Goal: Book appointment/travel/reservation

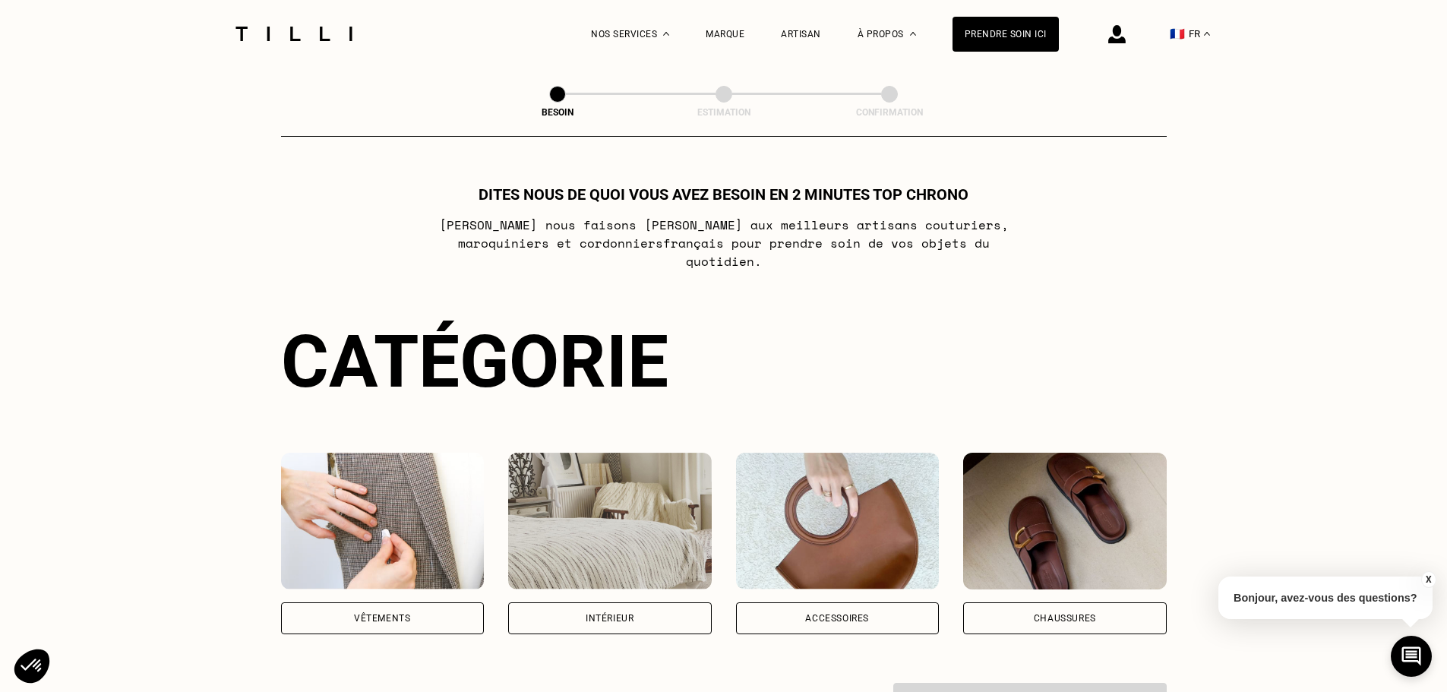
scroll to position [70, 0]
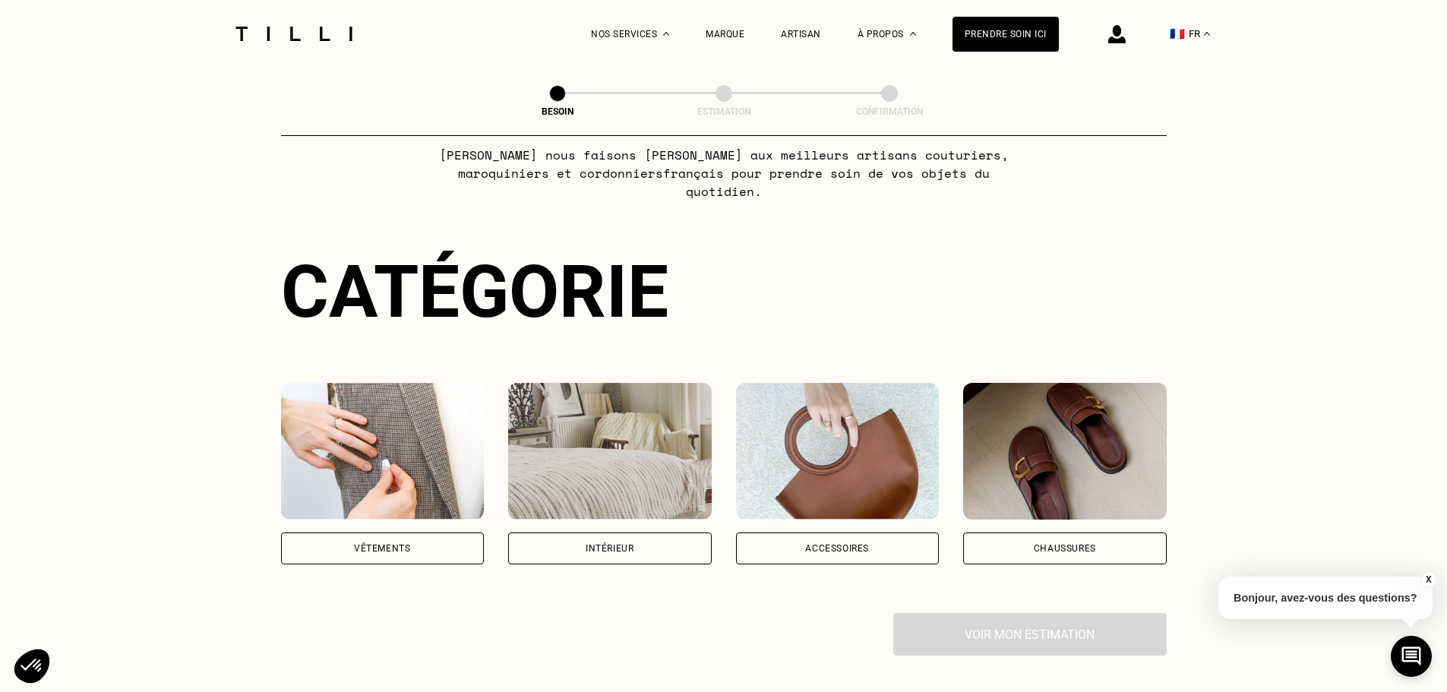
click at [346, 383] on img at bounding box center [383, 451] width 204 height 137
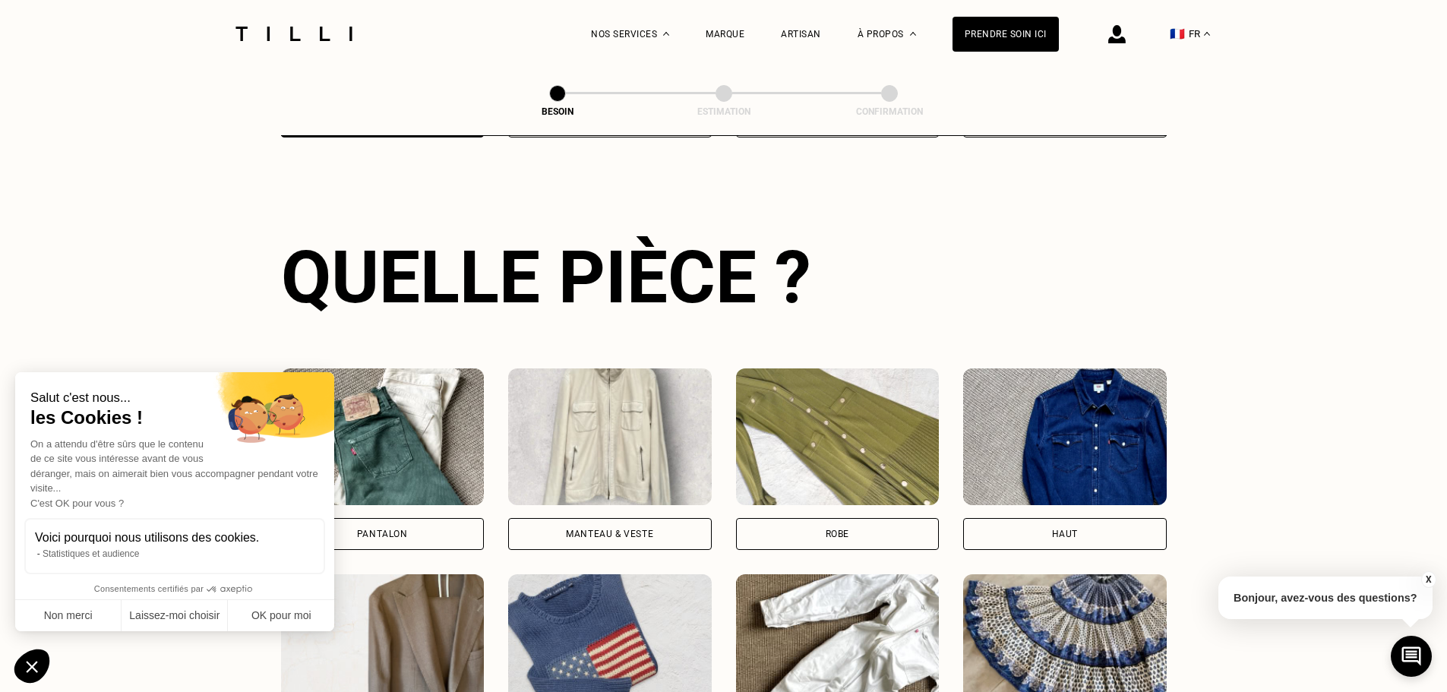
scroll to position [630, 0]
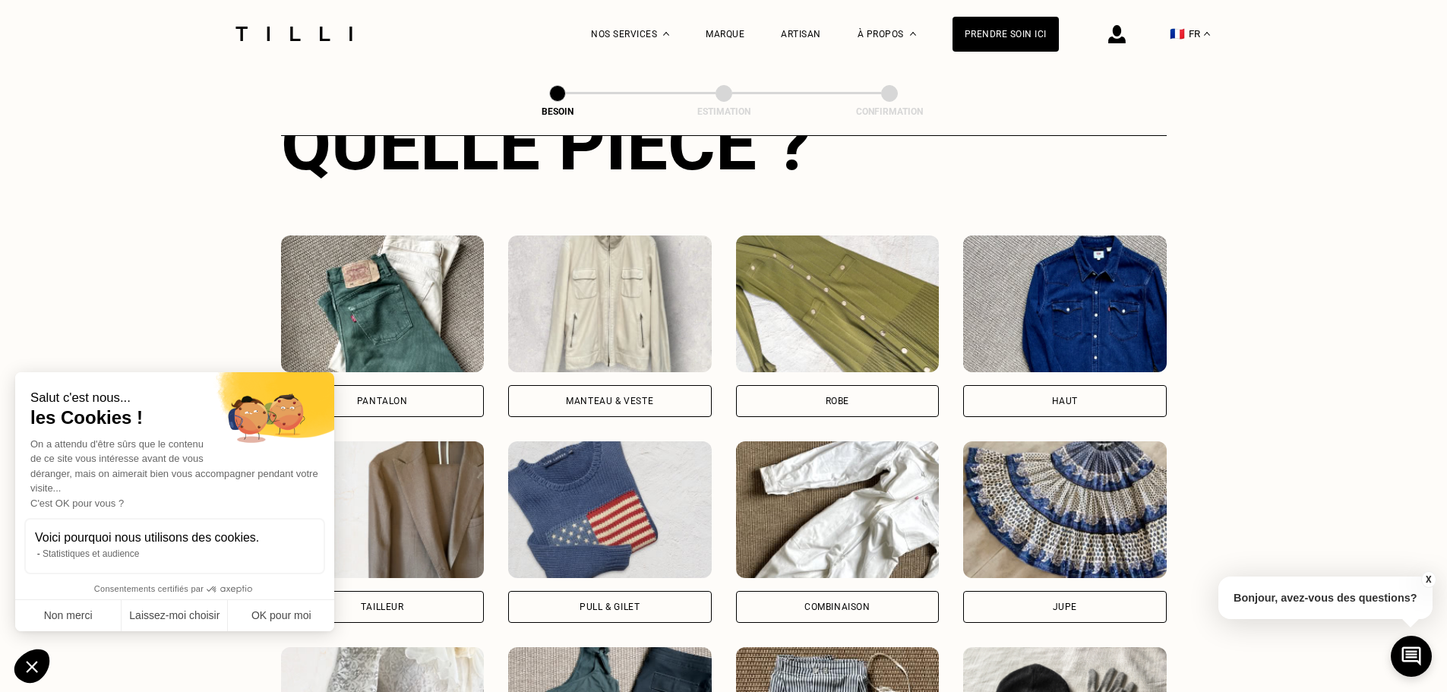
click at [410, 385] on div "Pantalon" at bounding box center [383, 401] width 204 height 32
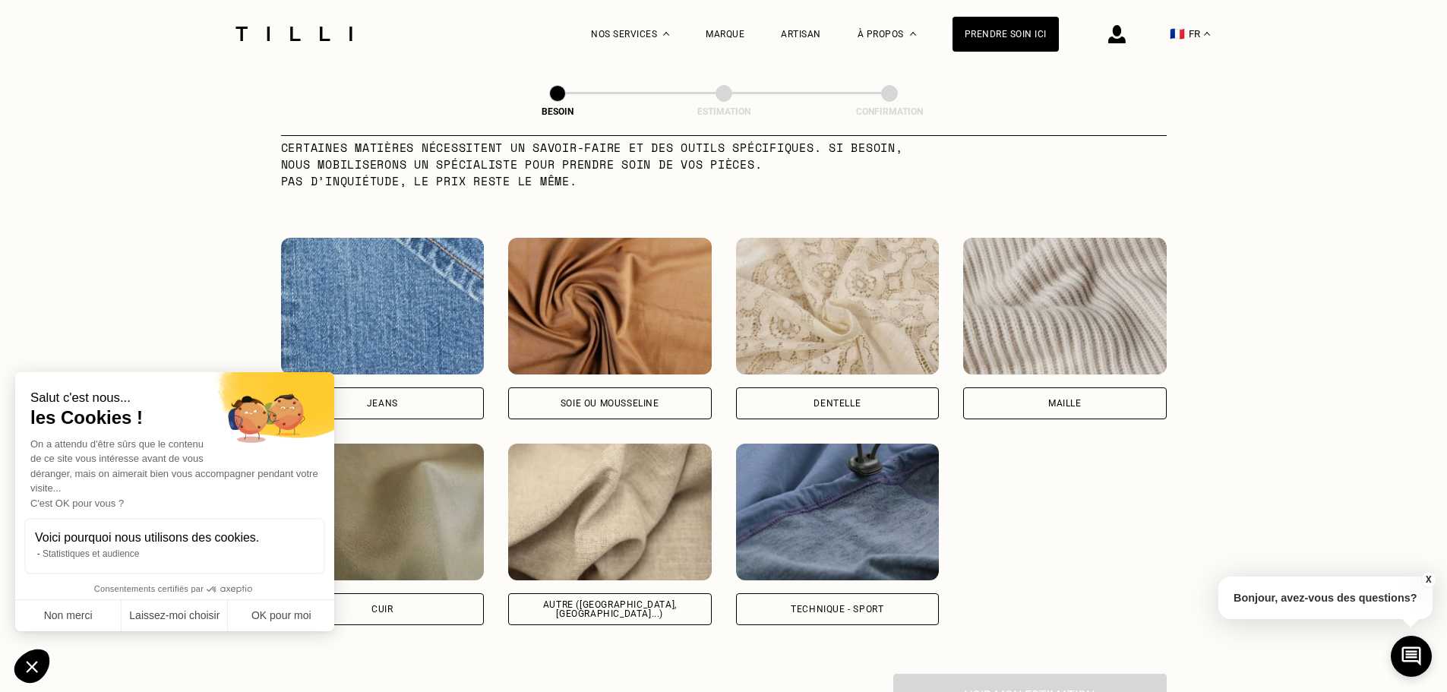
scroll to position [1557, 0]
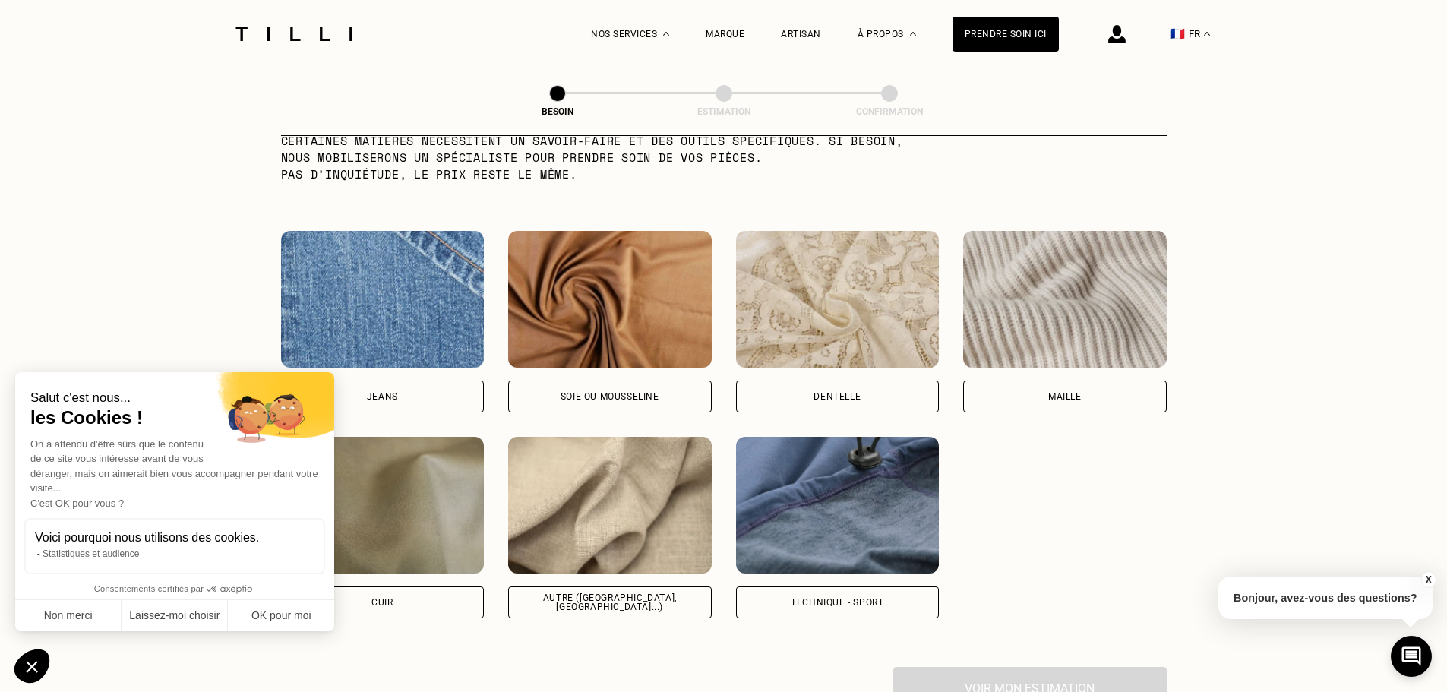
click at [405, 368] on div "Jeans" at bounding box center [383, 322] width 204 height 182
select select "FR"
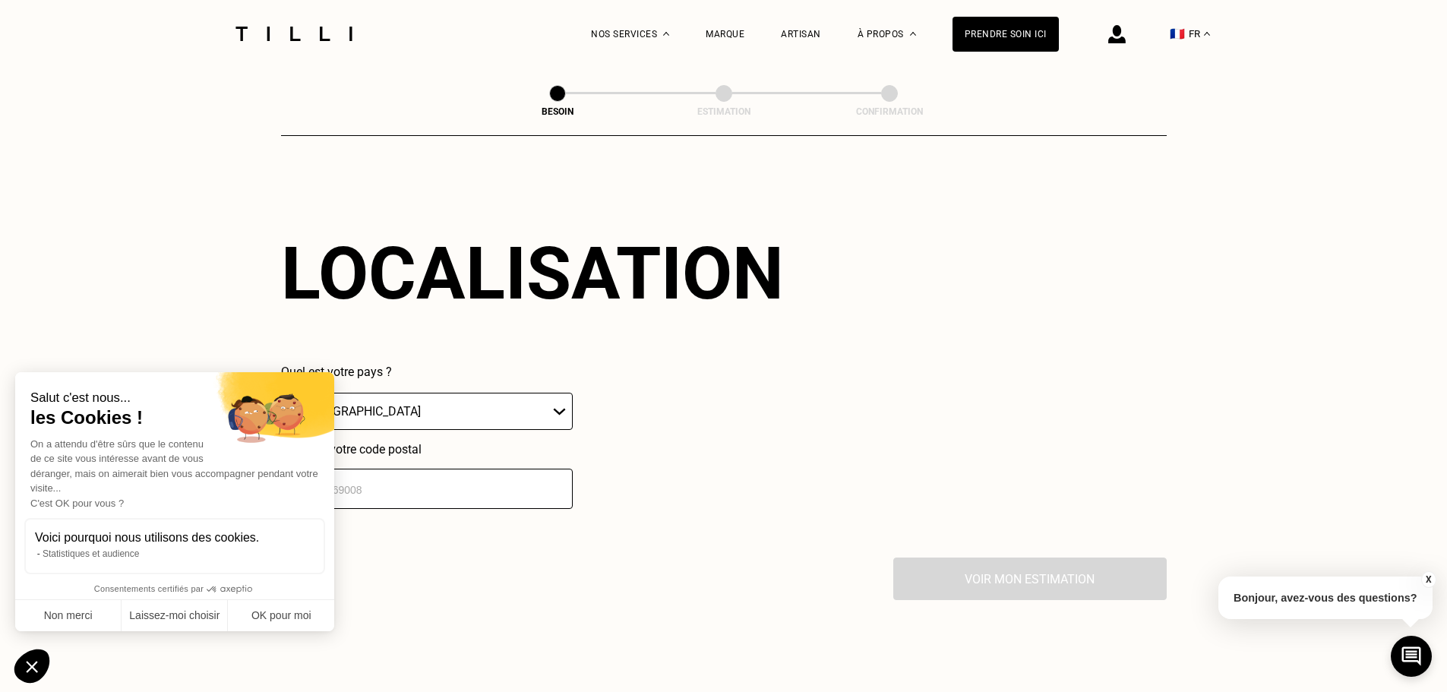
scroll to position [2042, 0]
click at [517, 398] on select "🇩🇪 [GEOGRAPHIC_DATA] 🇦🇹 [GEOGRAPHIC_DATA] 🇧🇪 [GEOGRAPHIC_DATA] 🇧🇬 Bulgarie 🇨🇾 C…" at bounding box center [427, 410] width 292 height 37
click at [281, 392] on select "🇩🇪 [GEOGRAPHIC_DATA] 🇦🇹 [GEOGRAPHIC_DATA] 🇧🇪 [GEOGRAPHIC_DATA] 🇧🇬 Bulgarie 🇨🇾 C…" at bounding box center [427, 410] width 292 height 37
click at [256, 608] on button "OK pour moi" at bounding box center [281, 616] width 106 height 32
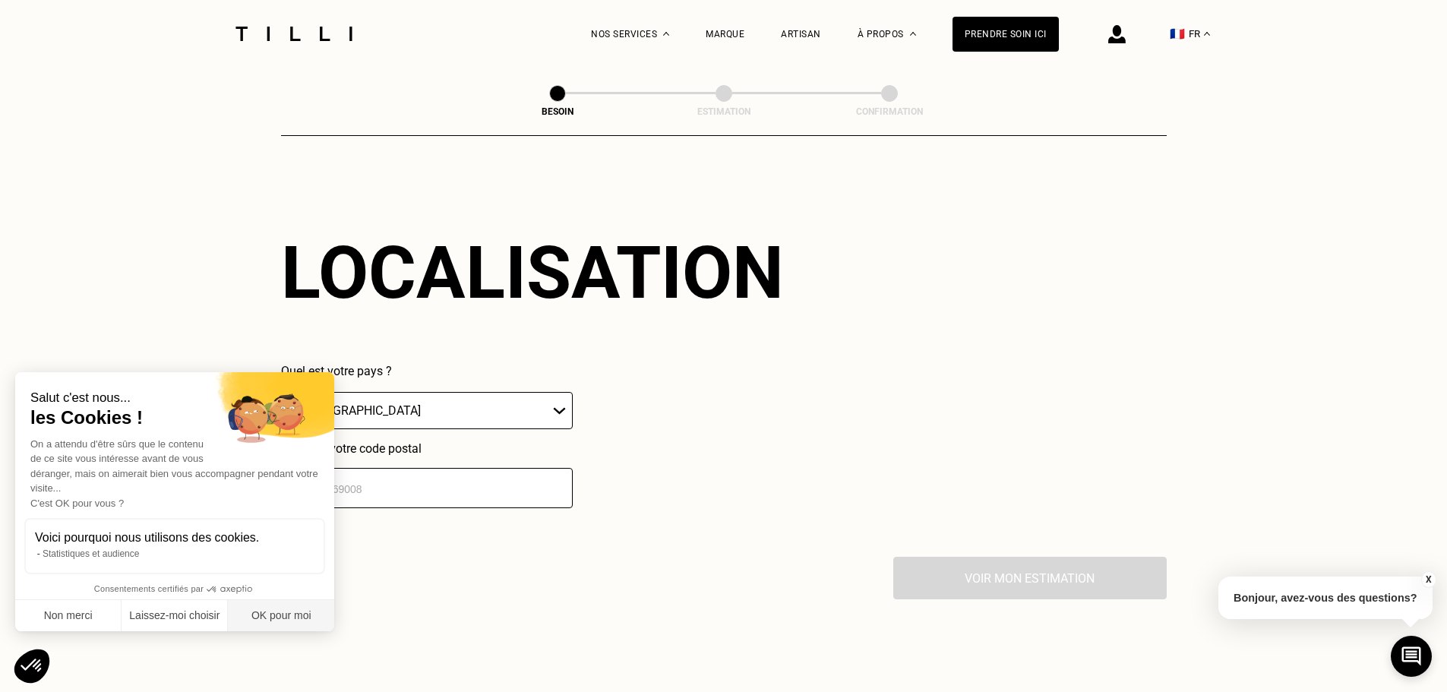
checkbox input "true"
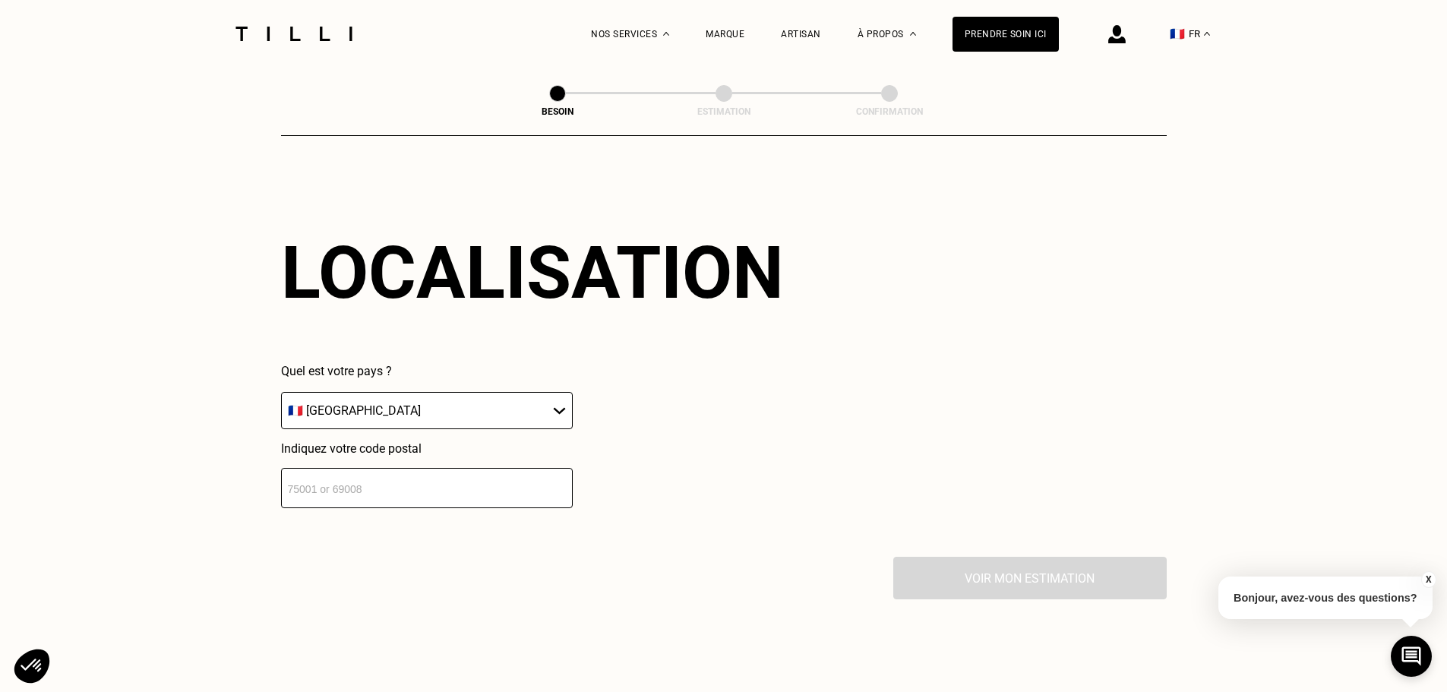
click at [342, 492] on input "number" at bounding box center [427, 488] width 292 height 40
type input "93230"
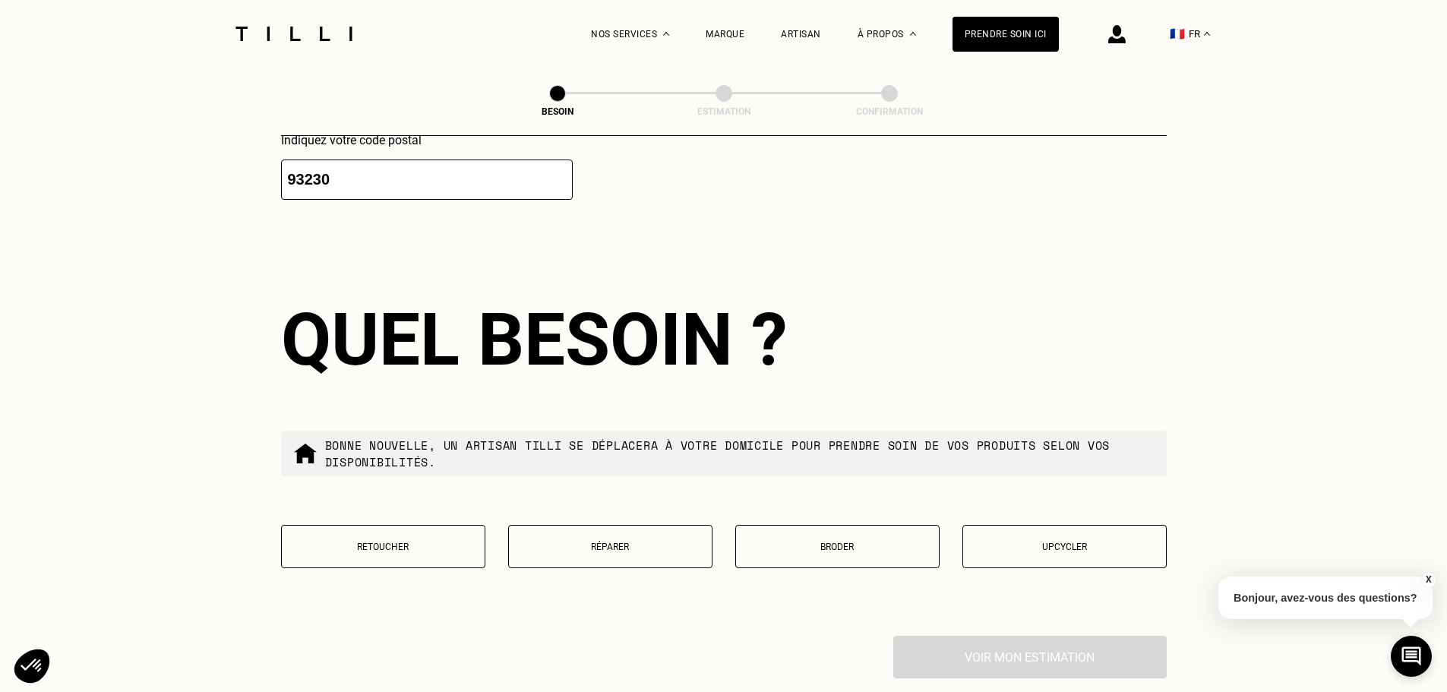
scroll to position [2420, 0]
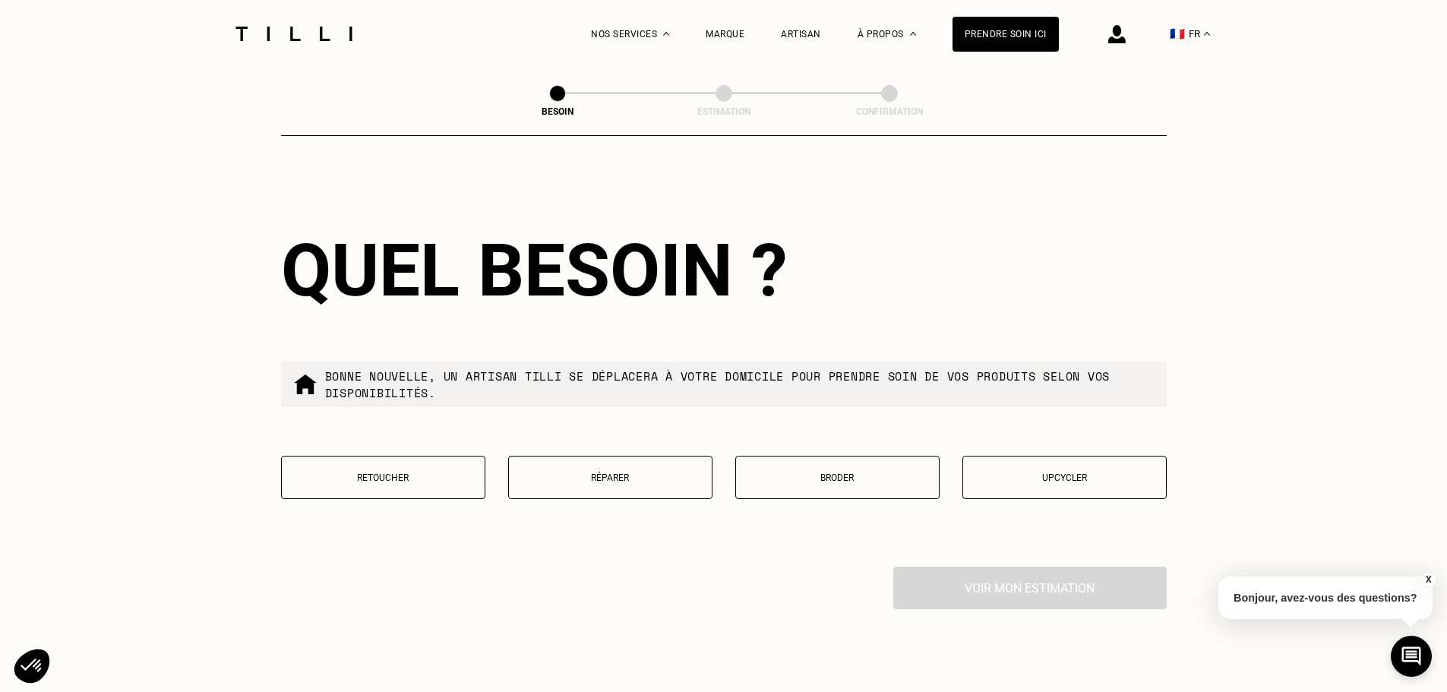
click at [425, 472] on p "Retoucher" at bounding box center [383, 477] width 188 height 11
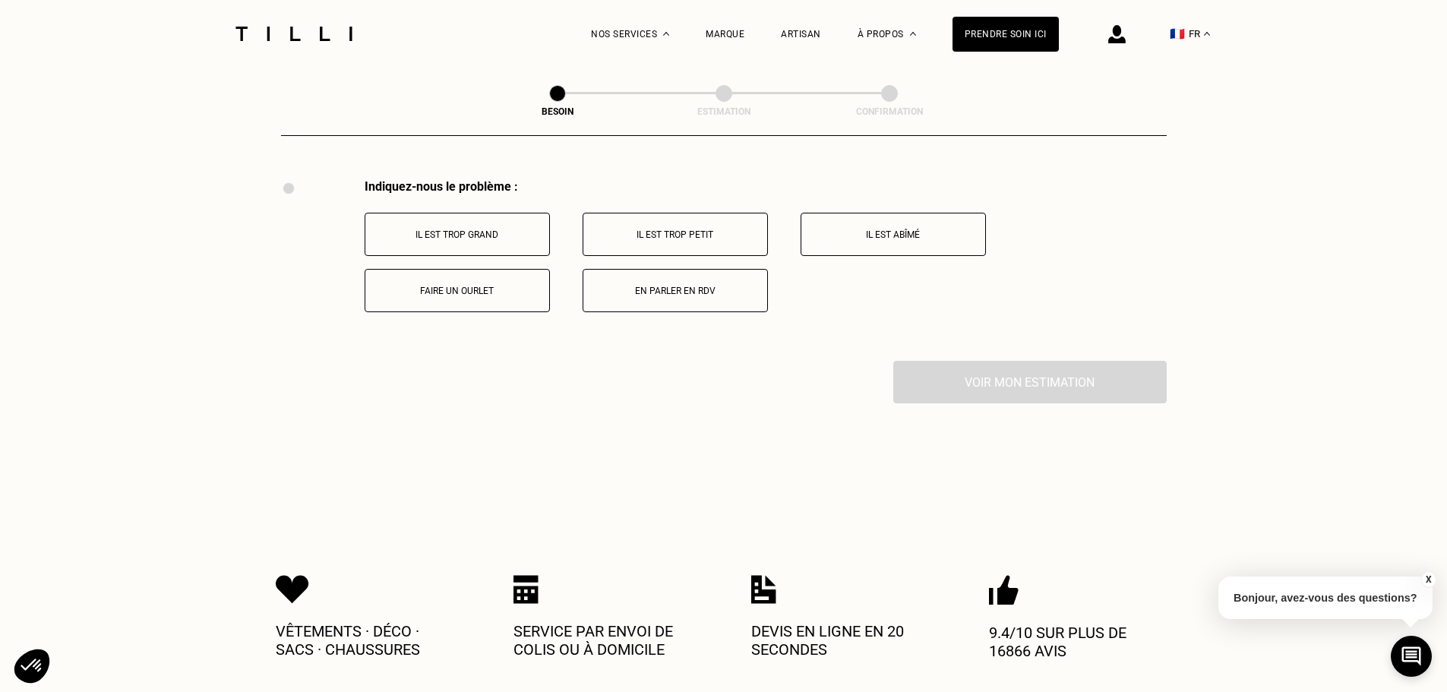
scroll to position [2809, 0]
click at [478, 273] on button "Faire un ourlet" at bounding box center [457, 288] width 185 height 43
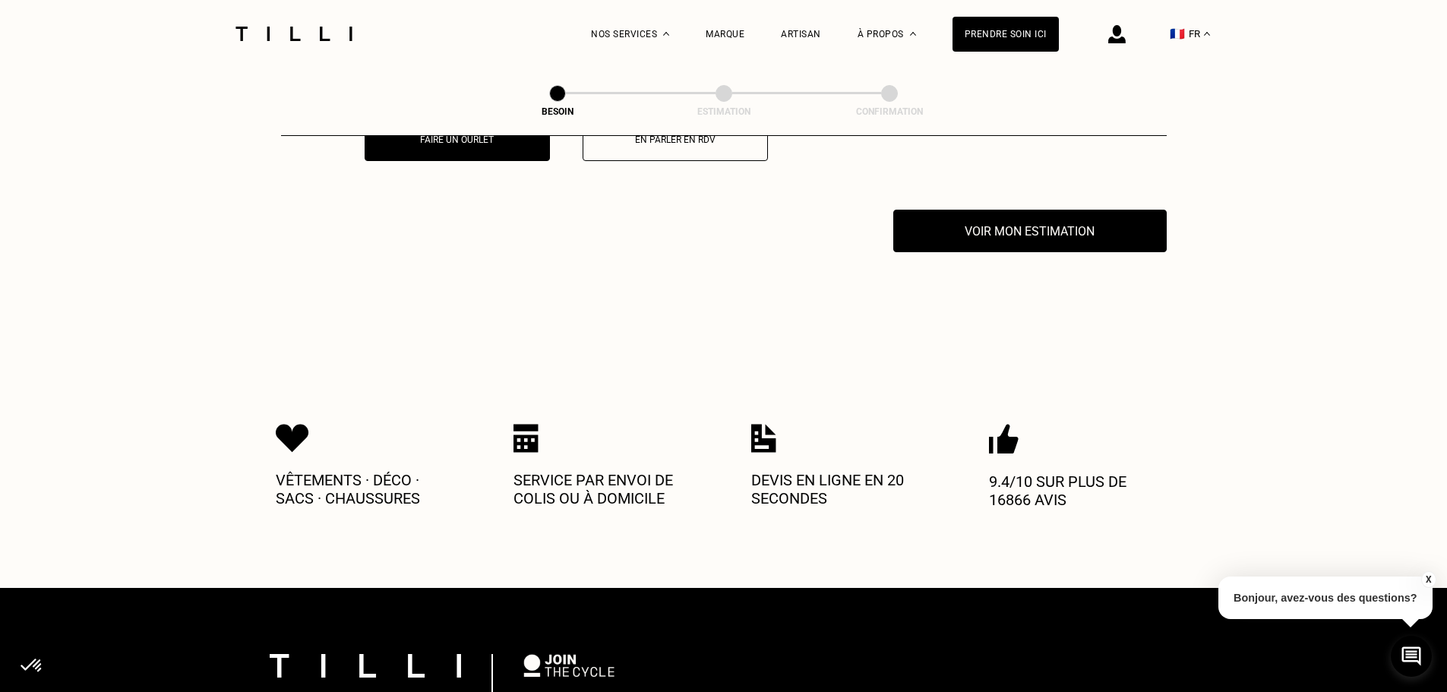
scroll to position [2991, 0]
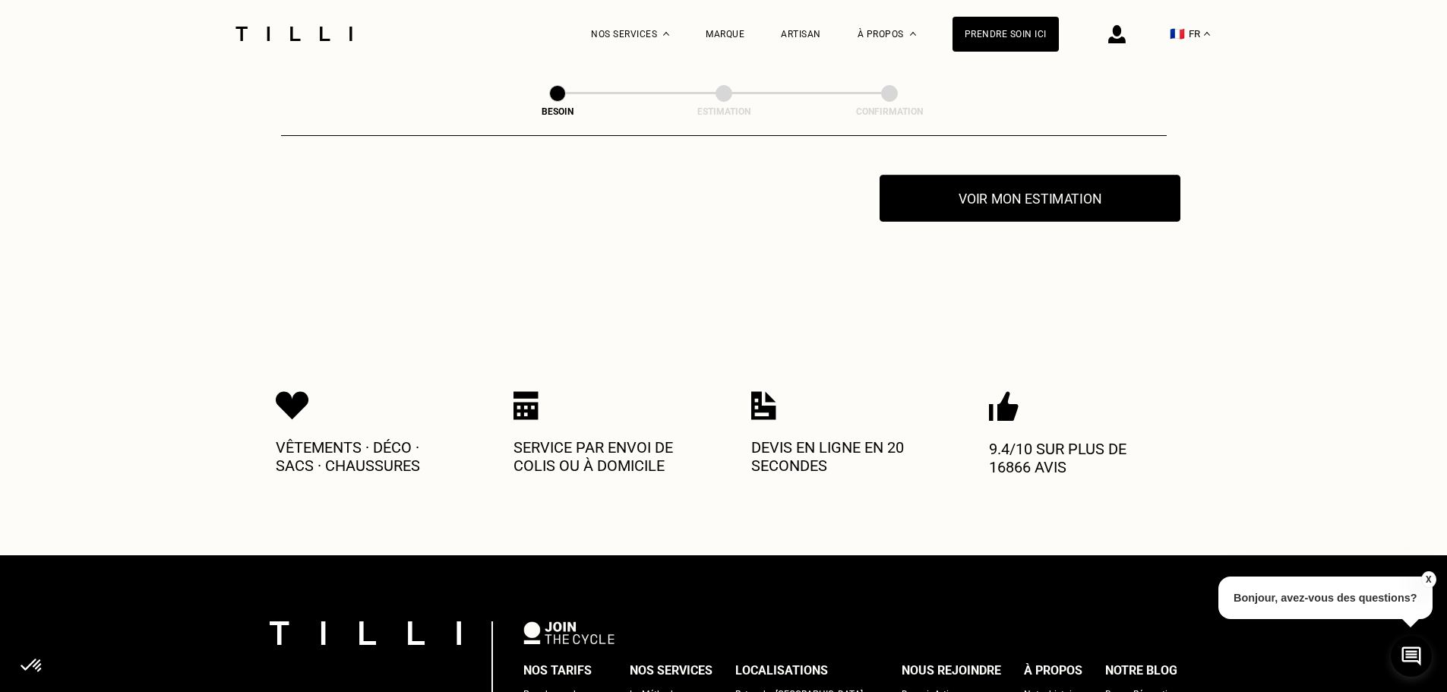
click at [967, 182] on button "Voir mon estimation" at bounding box center [1029, 198] width 301 height 47
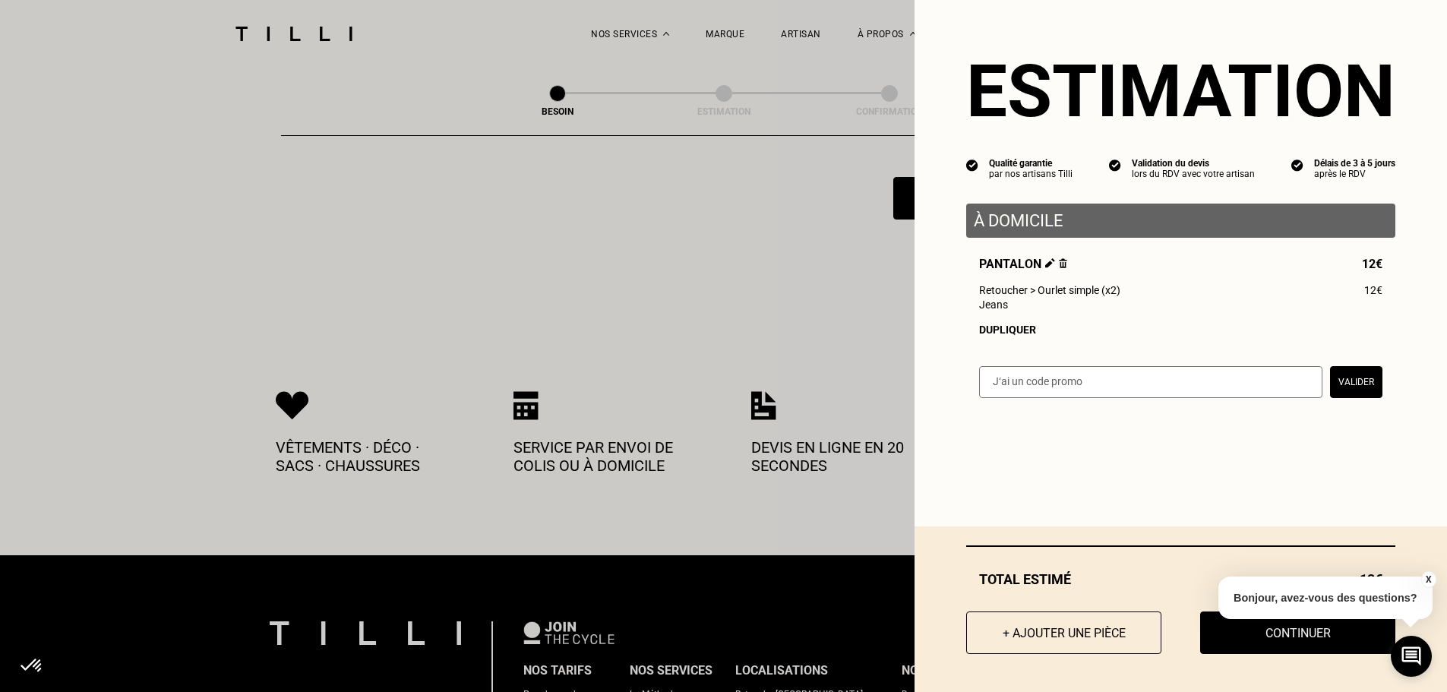
click at [1154, 377] on input "text" at bounding box center [1150, 382] width 343 height 32
click at [1224, 643] on button "Continuer" at bounding box center [1297, 632] width 215 height 47
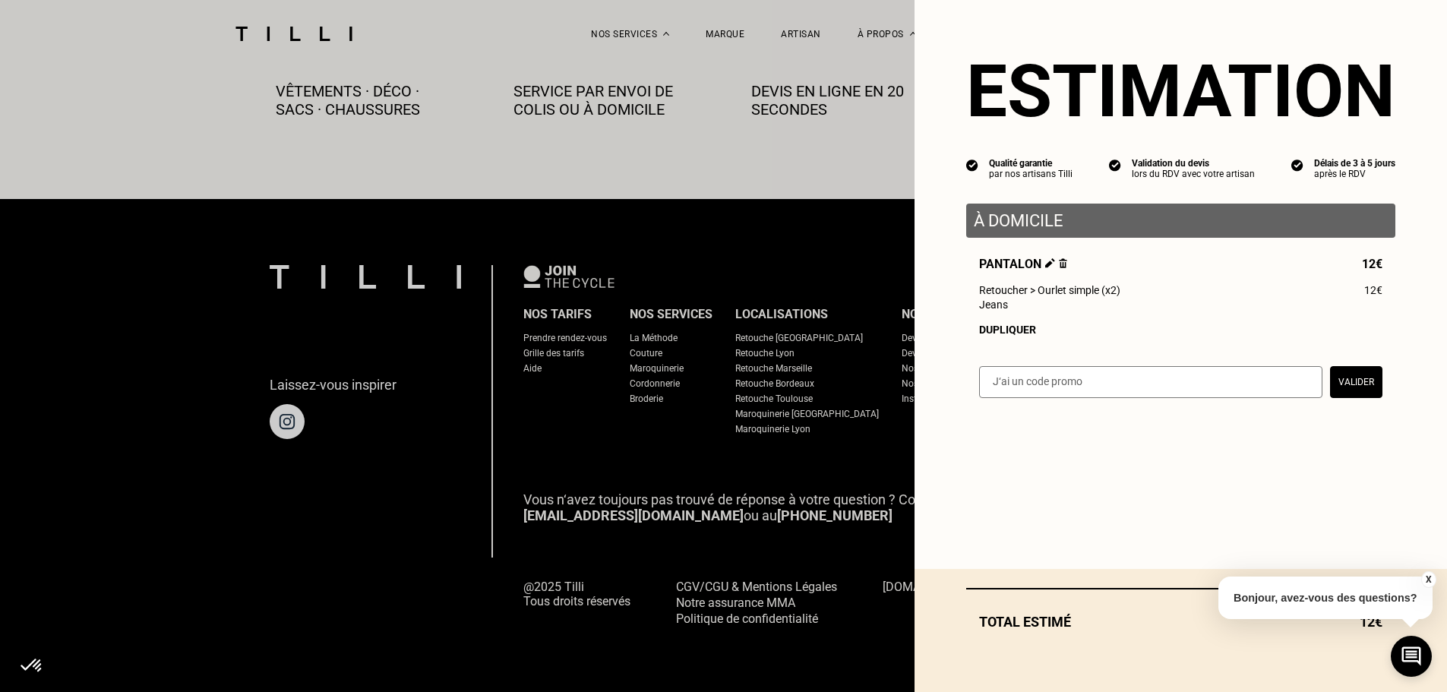
scroll to position [847, 0]
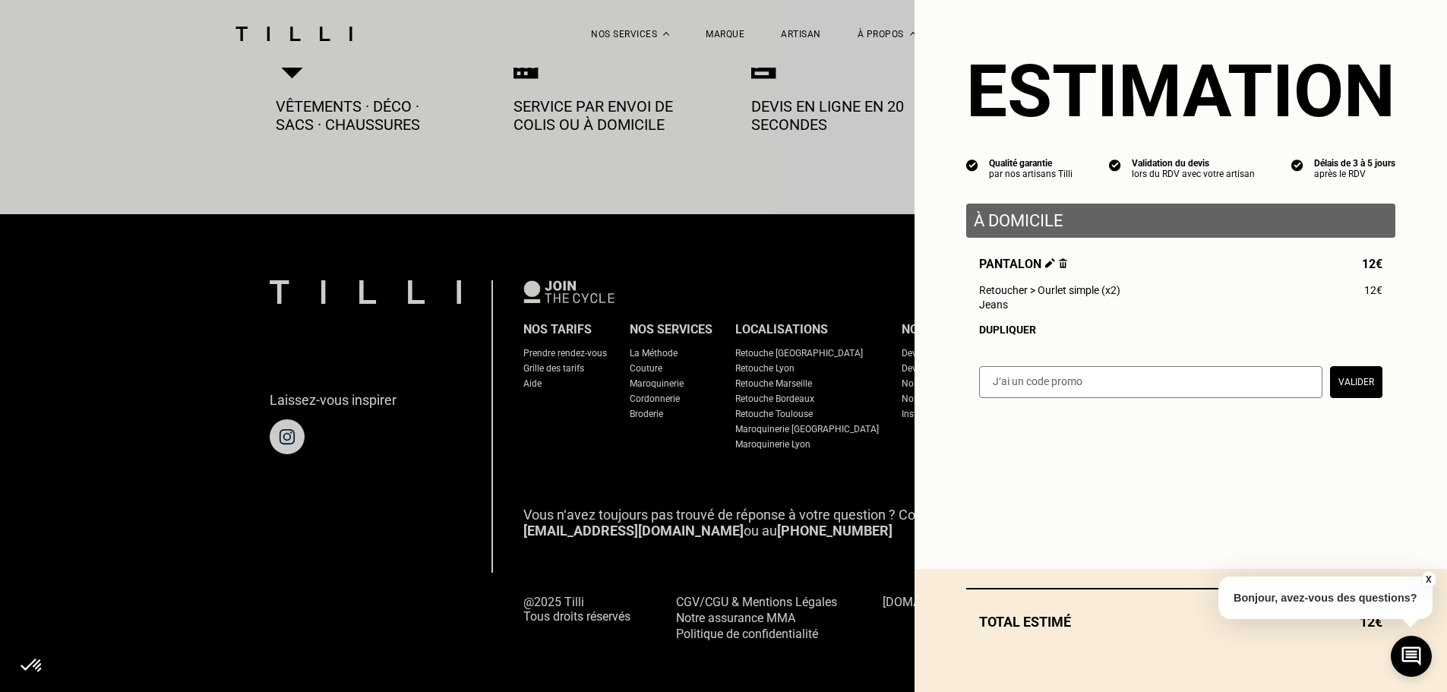
select select "FR"
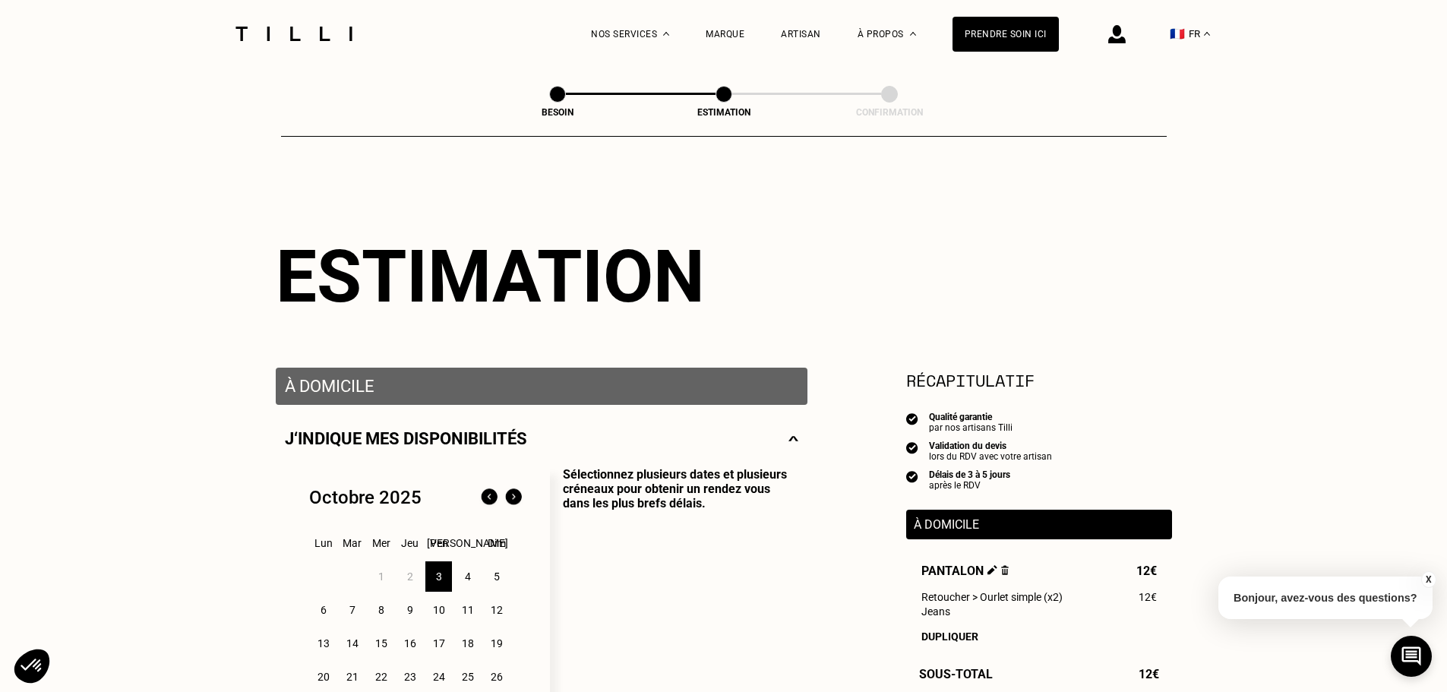
scroll to position [182, 0]
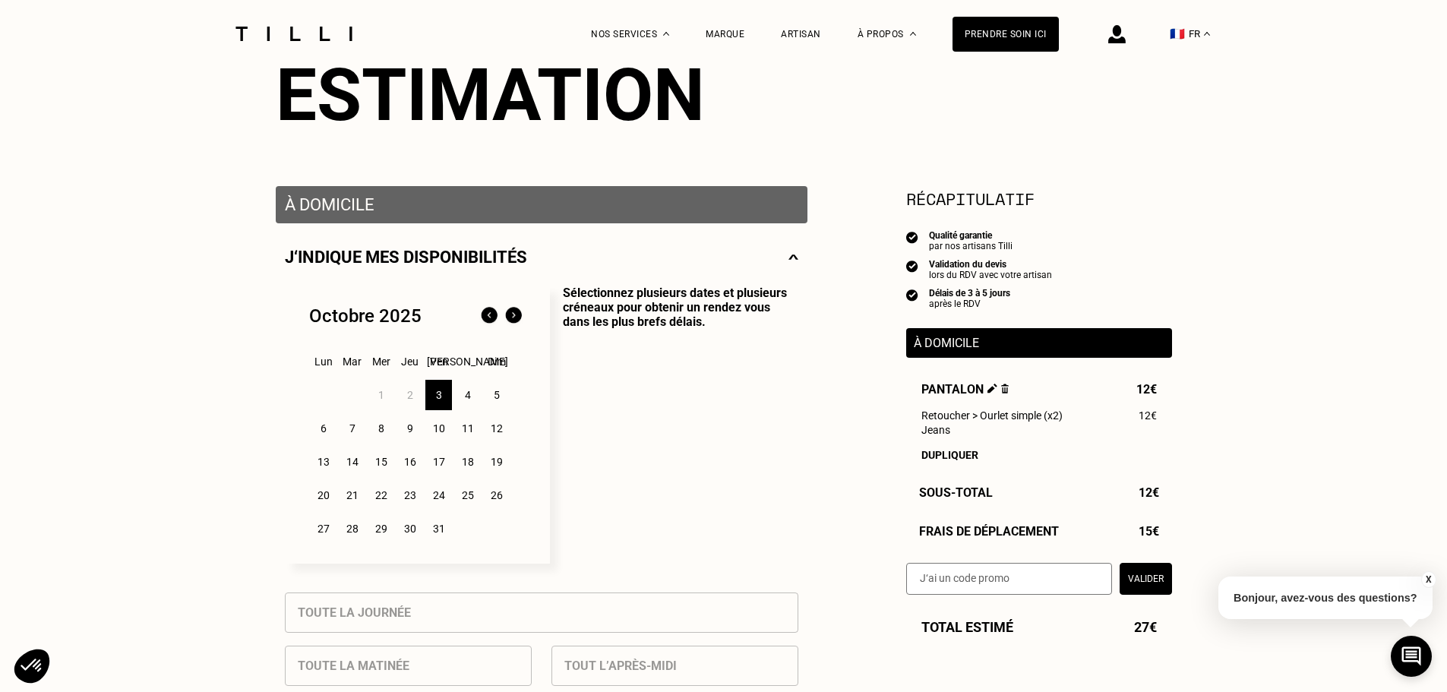
click at [443, 404] on div "3" at bounding box center [438, 395] width 27 height 30
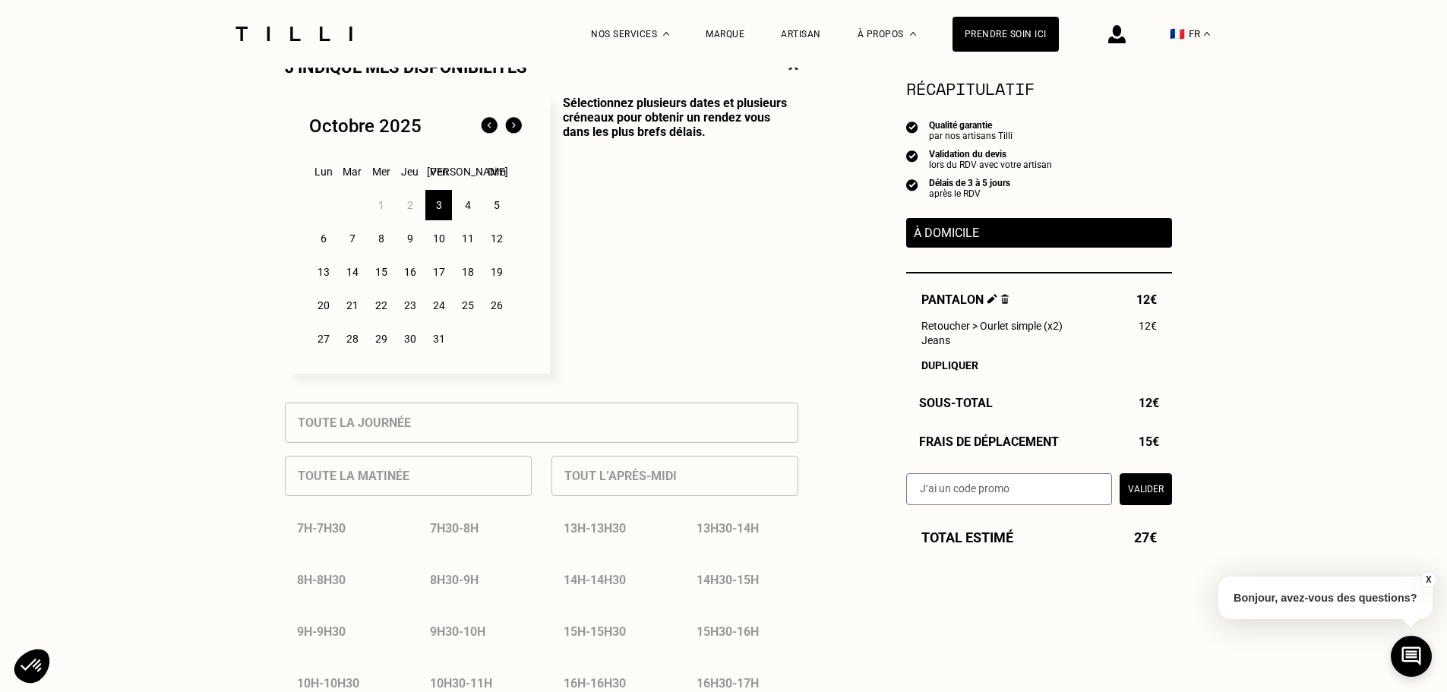
scroll to position [491, 0]
